Goal: Information Seeking & Learning: Check status

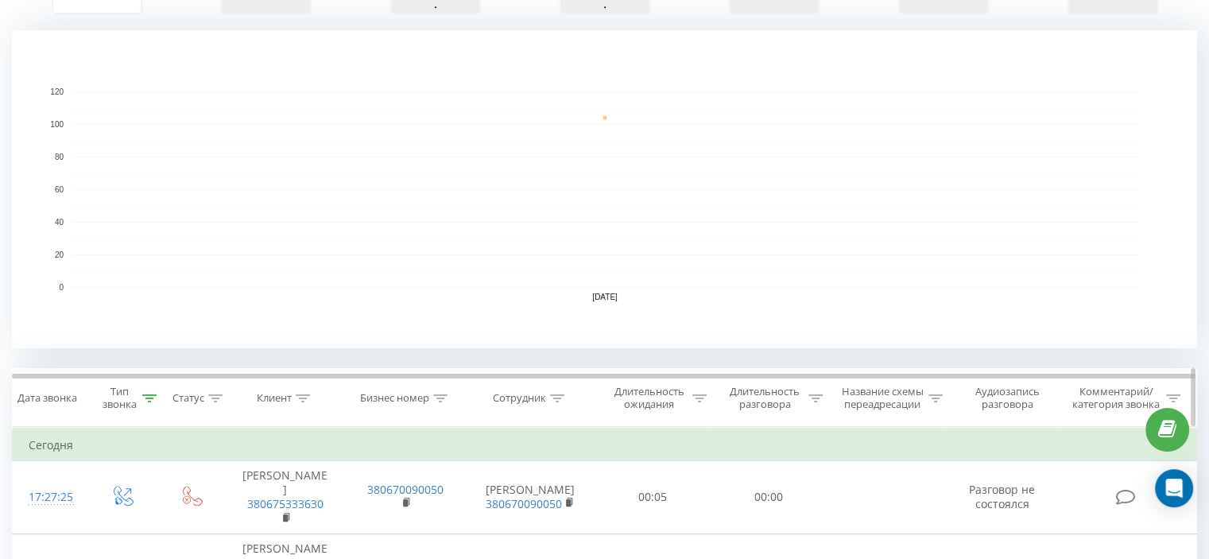
click at [151, 394] on icon at bounding box center [149, 398] width 14 height 8
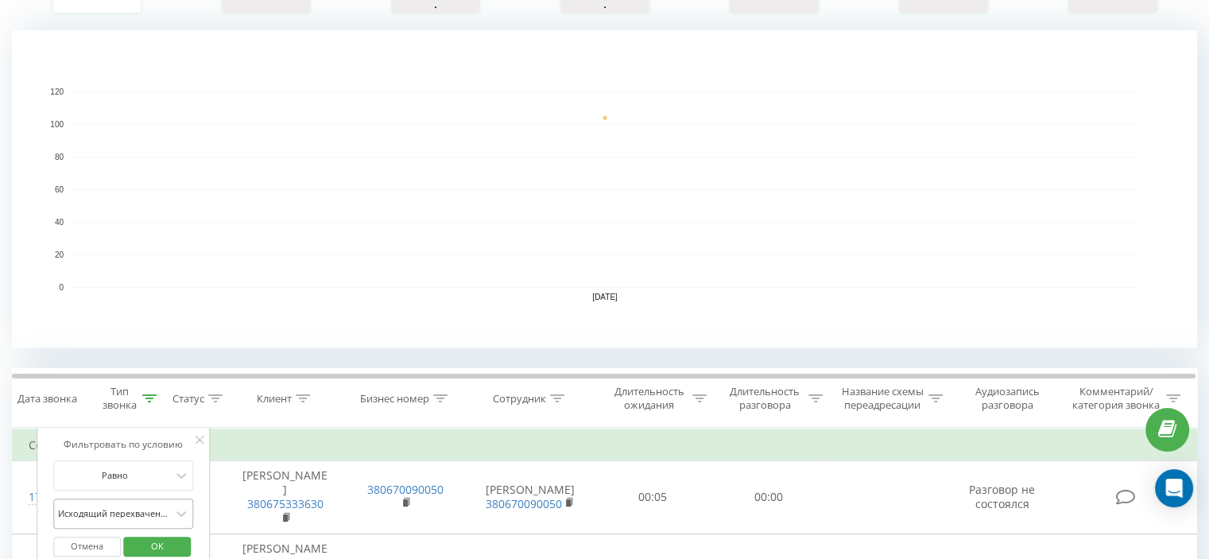
click at [153, 508] on div "Исходящий перехваченный" at bounding box center [123, 513] width 140 height 30
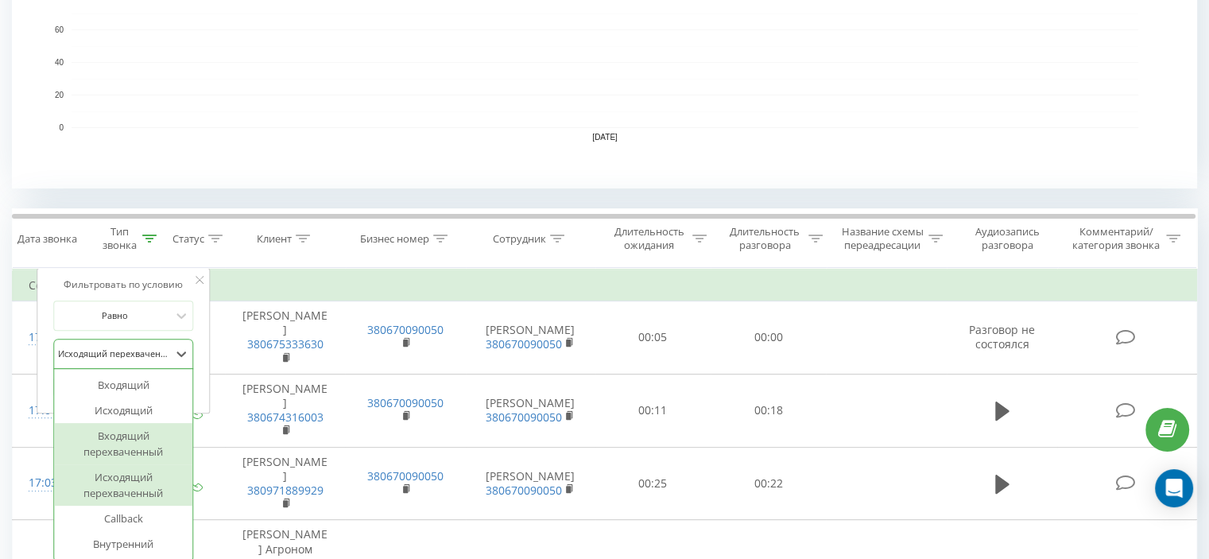
click at [147, 430] on div "Входящий перехваченный" at bounding box center [123, 443] width 138 height 41
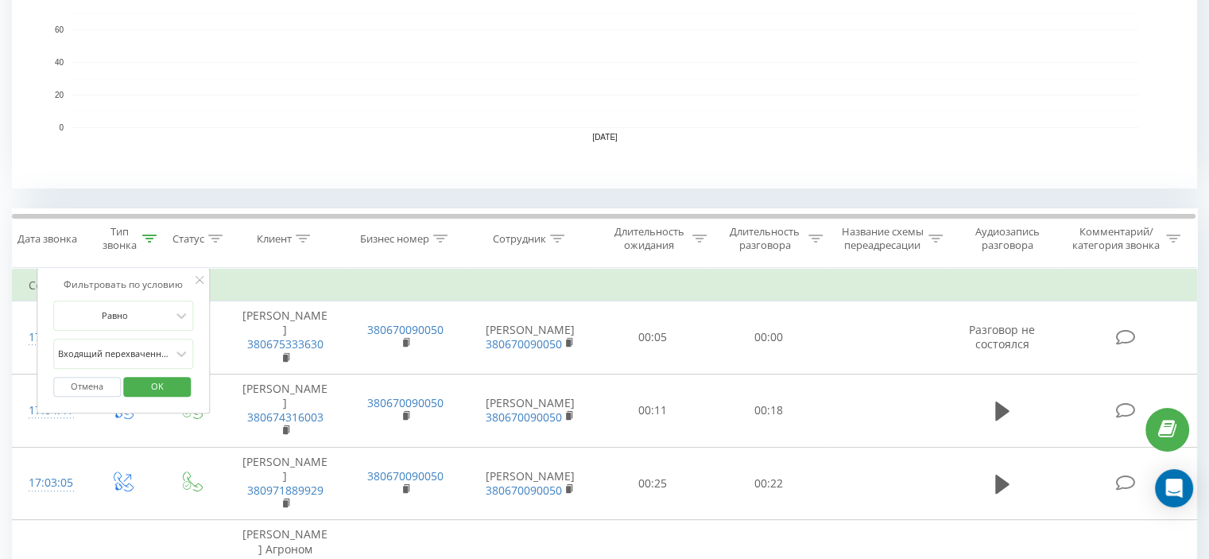
drag, startPoint x: 171, startPoint y: 393, endPoint x: 501, endPoint y: 308, distance: 341.3
click at [171, 392] on span "OK" at bounding box center [157, 385] width 44 height 25
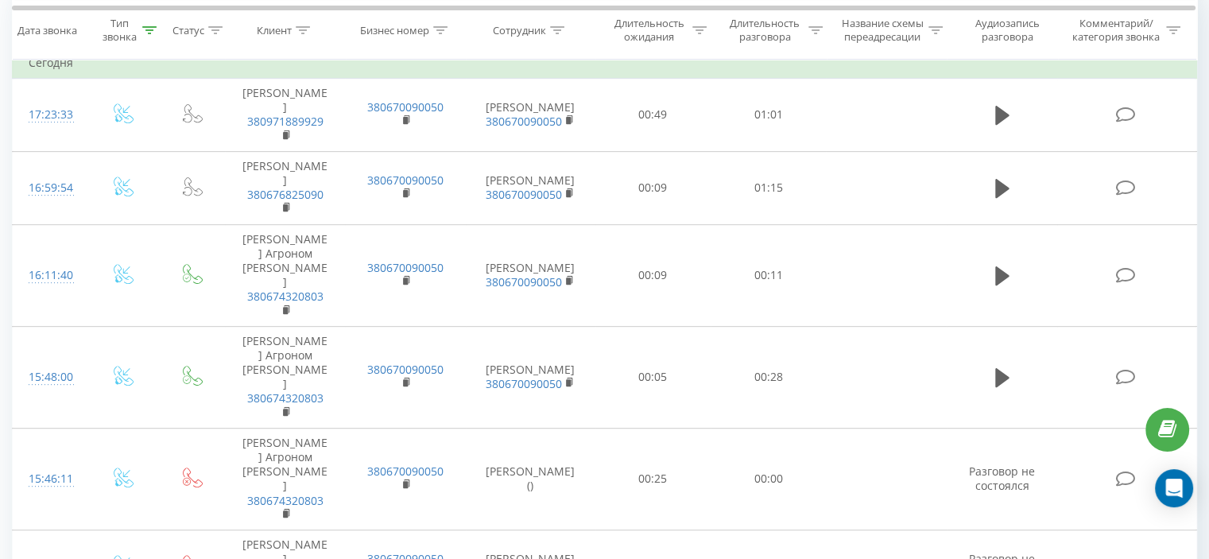
scroll to position [223, 0]
